Goal: Information Seeking & Learning: Learn about a topic

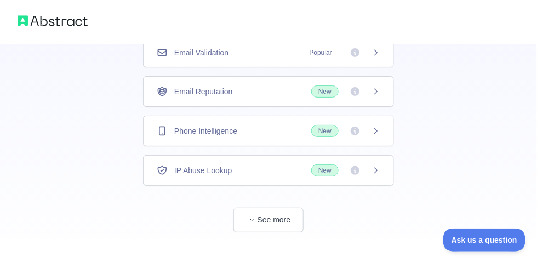
scroll to position [142, 0]
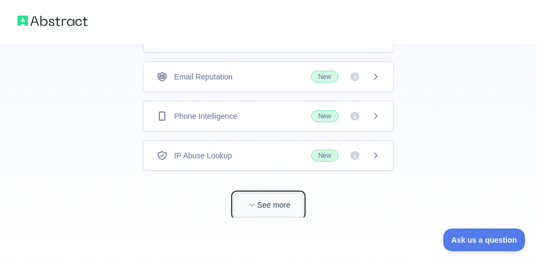
click at [274, 200] on button "See more" at bounding box center [268, 205] width 70 height 25
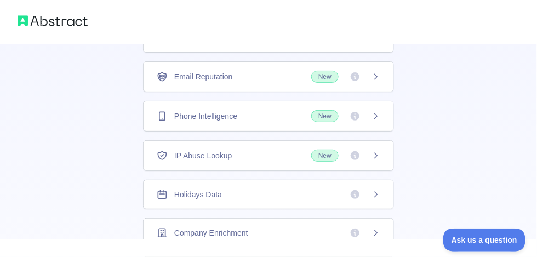
scroll to position [35, 0]
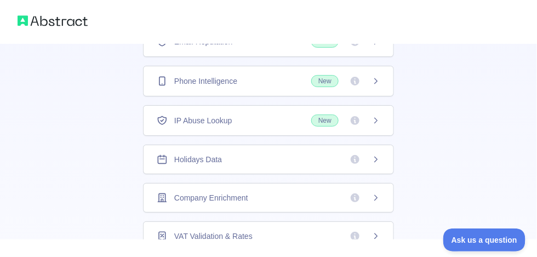
click at [318, 156] on div "Holidays Data" at bounding box center [268, 159] width 223 height 11
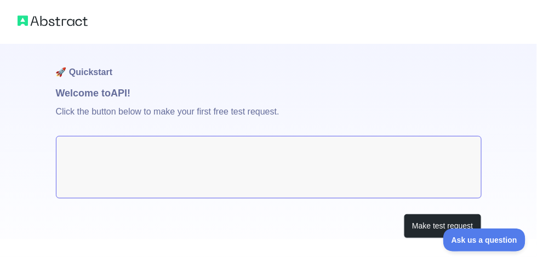
scroll to position [24, 0]
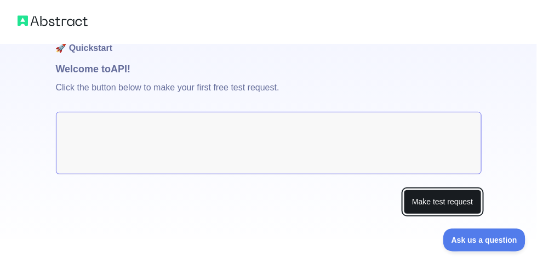
click at [455, 206] on button "Make test request" at bounding box center [442, 202] width 77 height 25
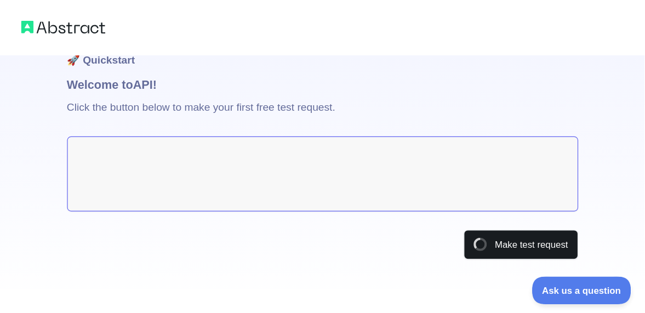
scroll to position [0, 0]
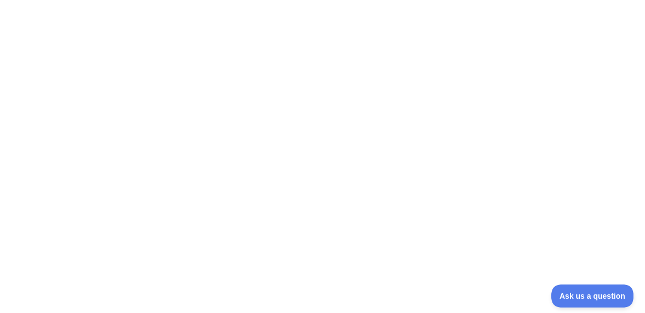
click at [410, 96] on div at bounding box center [322, 156] width 645 height 313
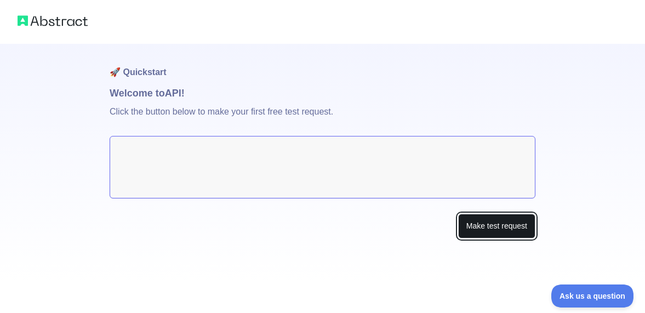
click at [486, 221] on button "Make test request" at bounding box center [496, 226] width 77 height 25
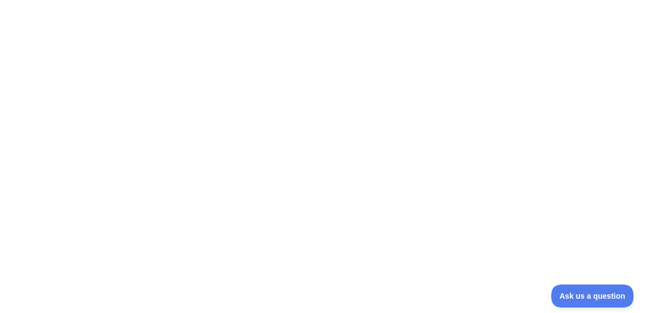
click at [315, 93] on div at bounding box center [322, 156] width 645 height 313
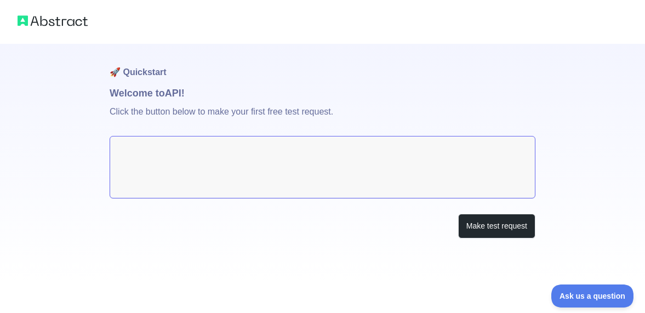
click at [165, 168] on textarea at bounding box center [323, 167] width 426 height 62
click at [180, 161] on textarea at bounding box center [323, 167] width 426 height 62
click at [165, 136] on textarea at bounding box center [323, 167] width 426 height 62
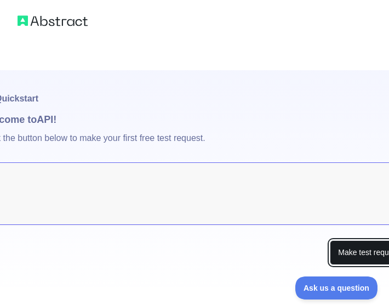
click at [358, 249] on button "Make test request" at bounding box center [368, 252] width 77 height 25
